Goal: Task Accomplishment & Management: Manage account settings

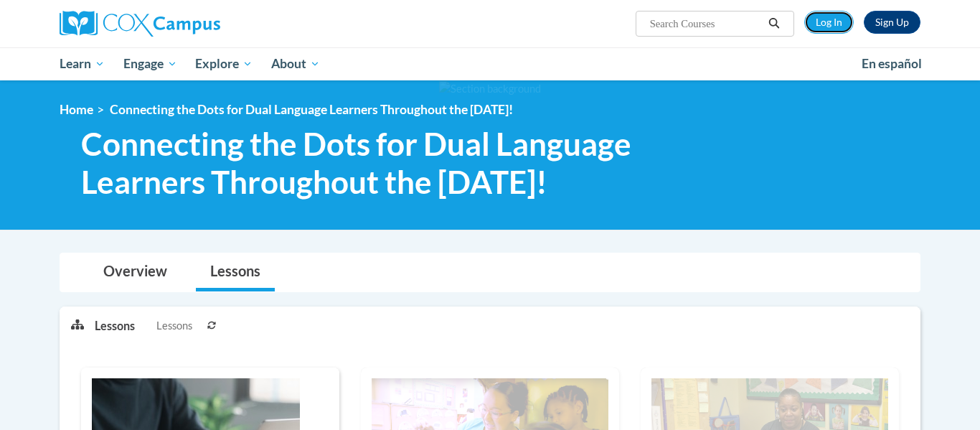
click at [842, 24] on link "Log In" at bounding box center [829, 22] width 50 height 23
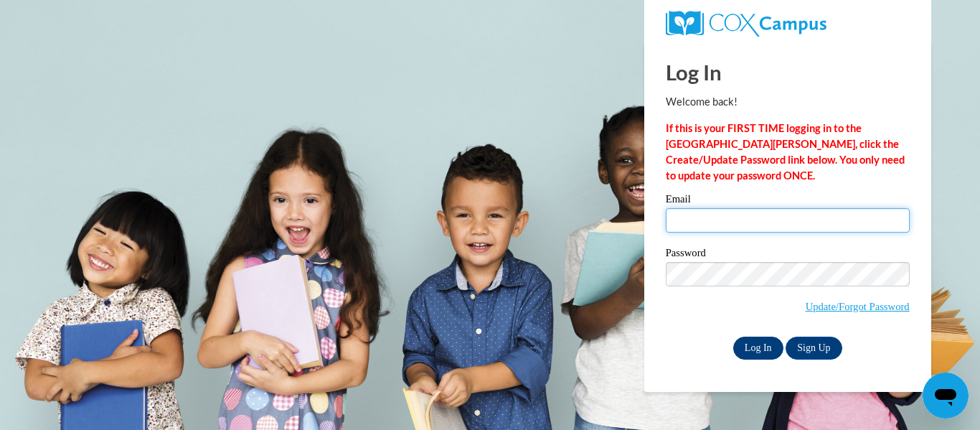
type input "catherine.peters@petalschools.com"
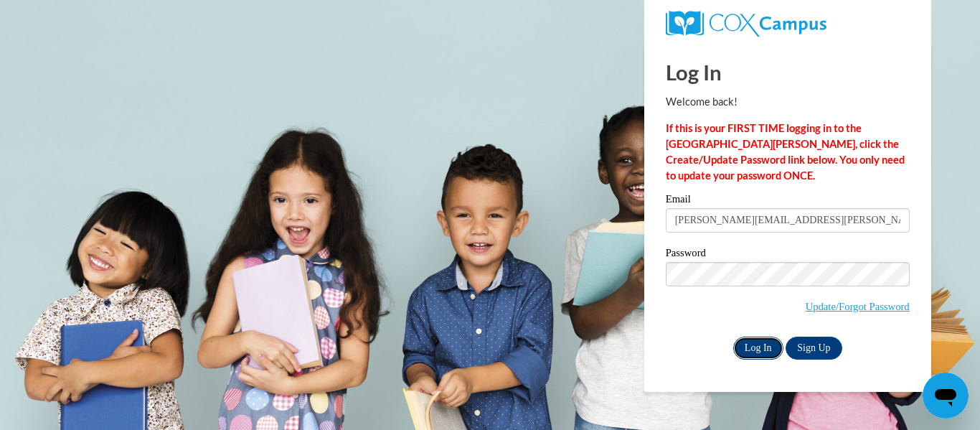
click at [771, 341] on input "Log In" at bounding box center [758, 348] width 50 height 23
